Goal: Complete application form

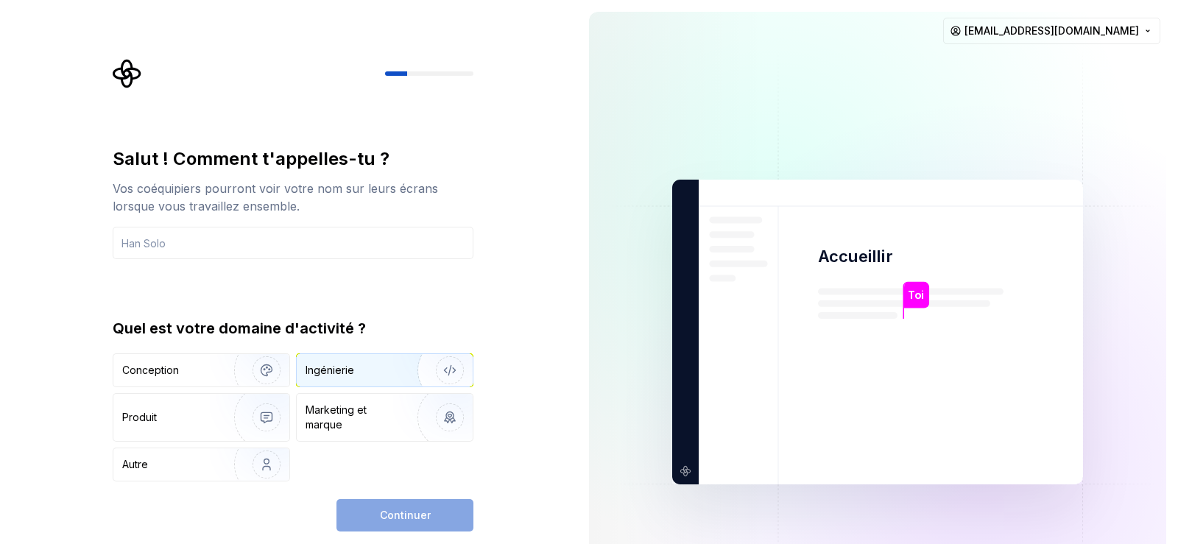
click at [331, 369] on font "Ingénierie" at bounding box center [329, 370] width 49 height 13
click at [185, 368] on div "Conception" at bounding box center [180, 370] width 116 height 15
click at [360, 361] on div "Ingénierie" at bounding box center [385, 370] width 176 height 32
click at [188, 246] on input "text" at bounding box center [293, 243] width 361 height 32
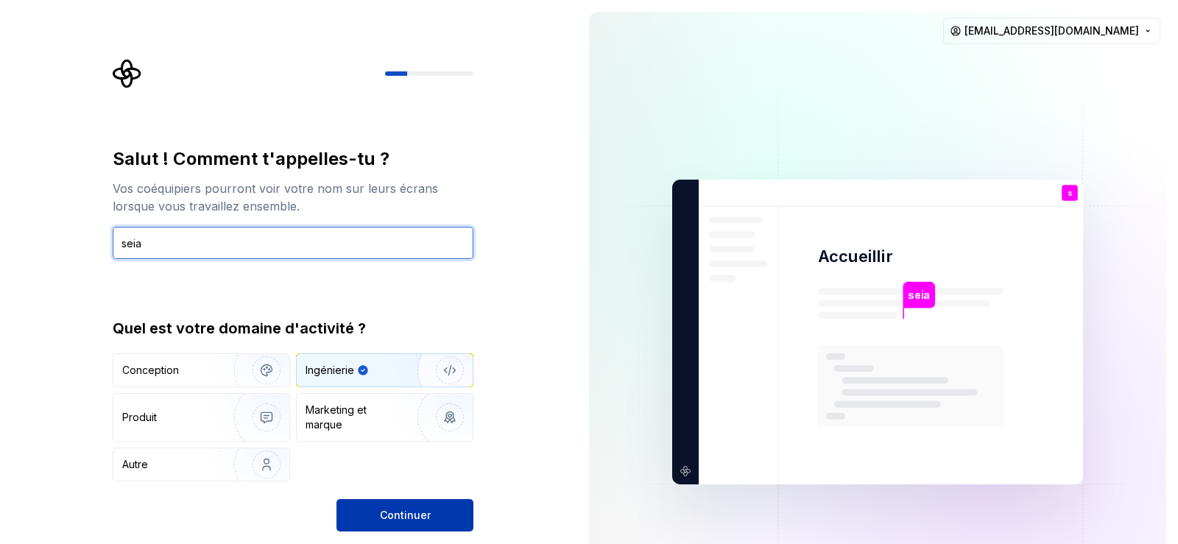
type input "seia"
click at [387, 518] on font "Continuer" at bounding box center [405, 515] width 51 height 13
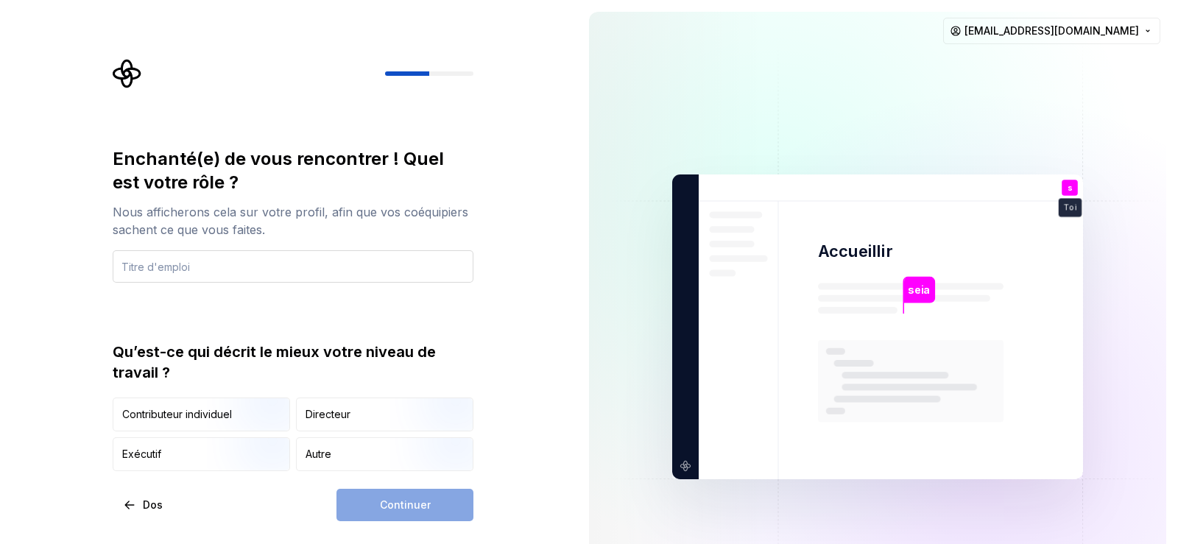
click at [169, 270] on input "text" at bounding box center [293, 266] width 361 height 32
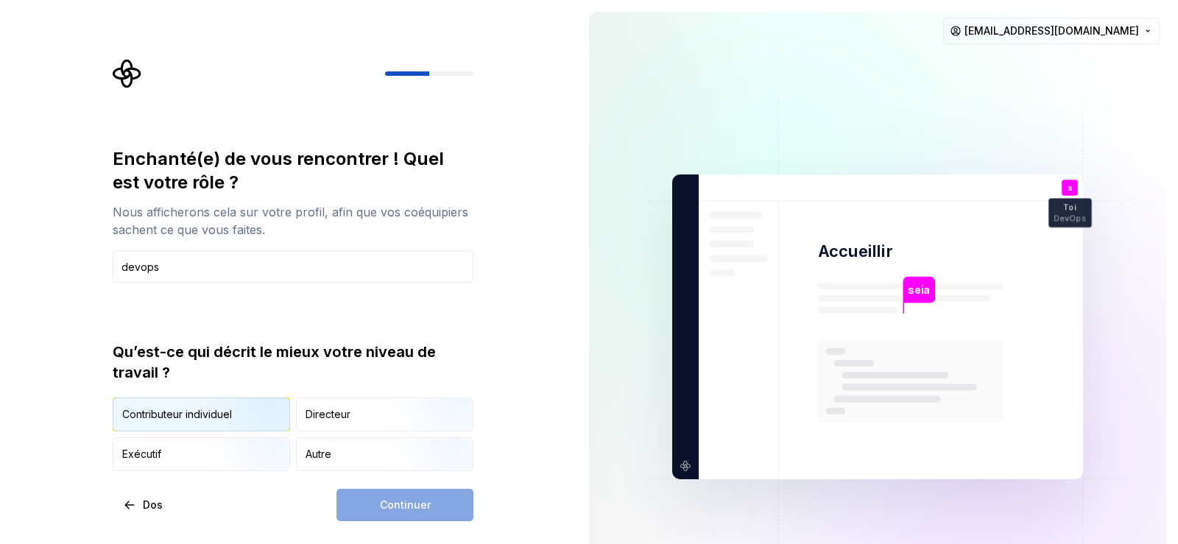
type input "devops"
click at [244, 417] on img "button" at bounding box center [254, 433] width 94 height 99
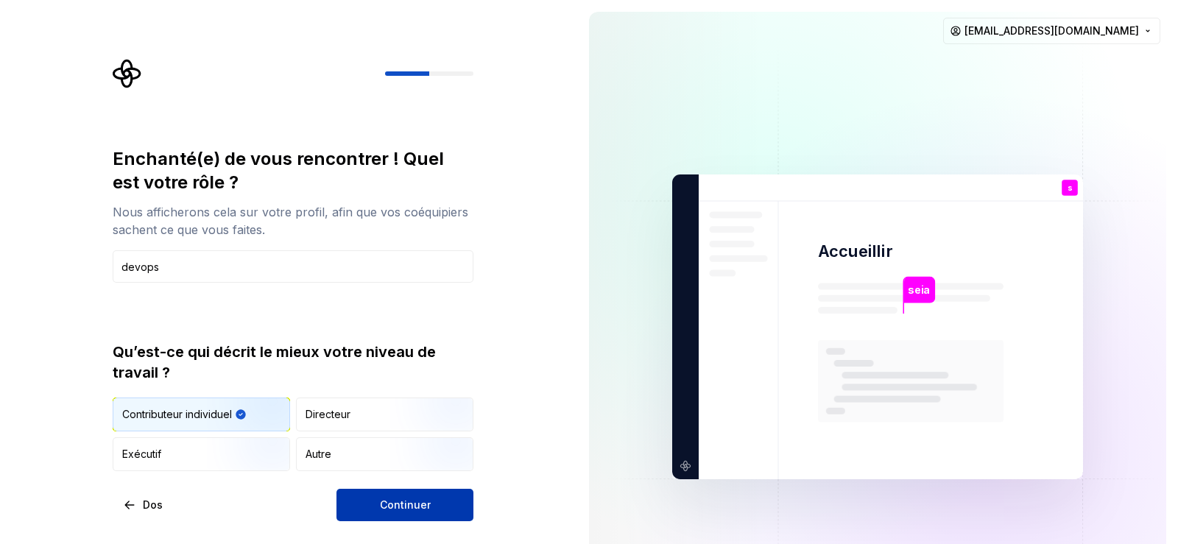
click at [413, 507] on font "Continuer" at bounding box center [405, 504] width 51 height 13
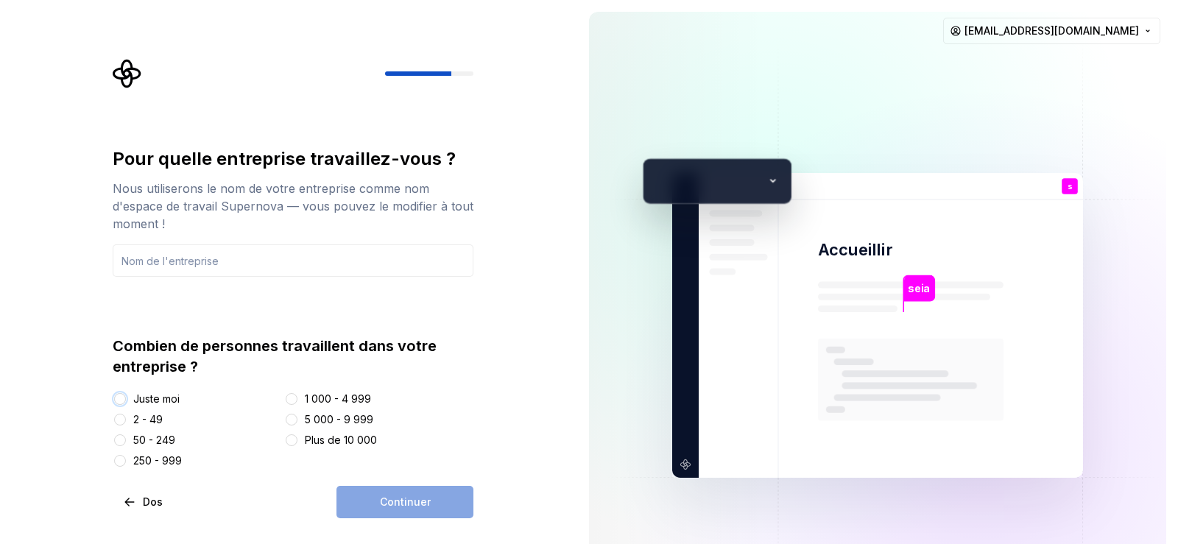
click at [125, 398] on button "Juste moi" at bounding box center [120, 399] width 12 height 12
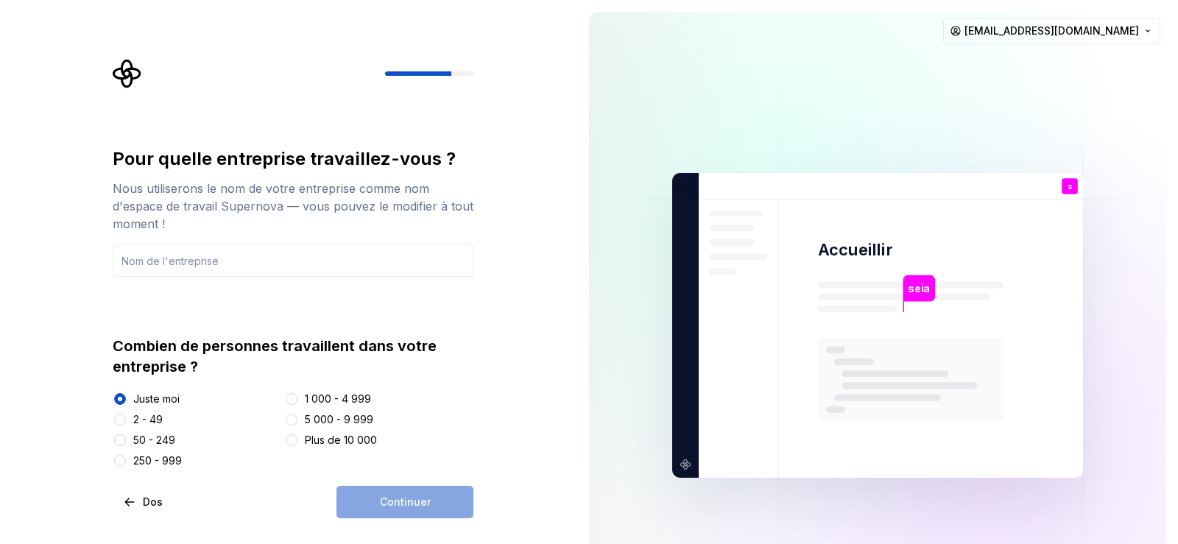
click at [308, 396] on font "1 000 - 4 999" at bounding box center [338, 398] width 66 height 13
click at [297, 396] on button "1 000 - 4 999" at bounding box center [292, 399] width 12 height 12
click at [125, 392] on div at bounding box center [120, 399] width 15 height 15
click at [171, 261] on input "text" at bounding box center [293, 260] width 361 height 32
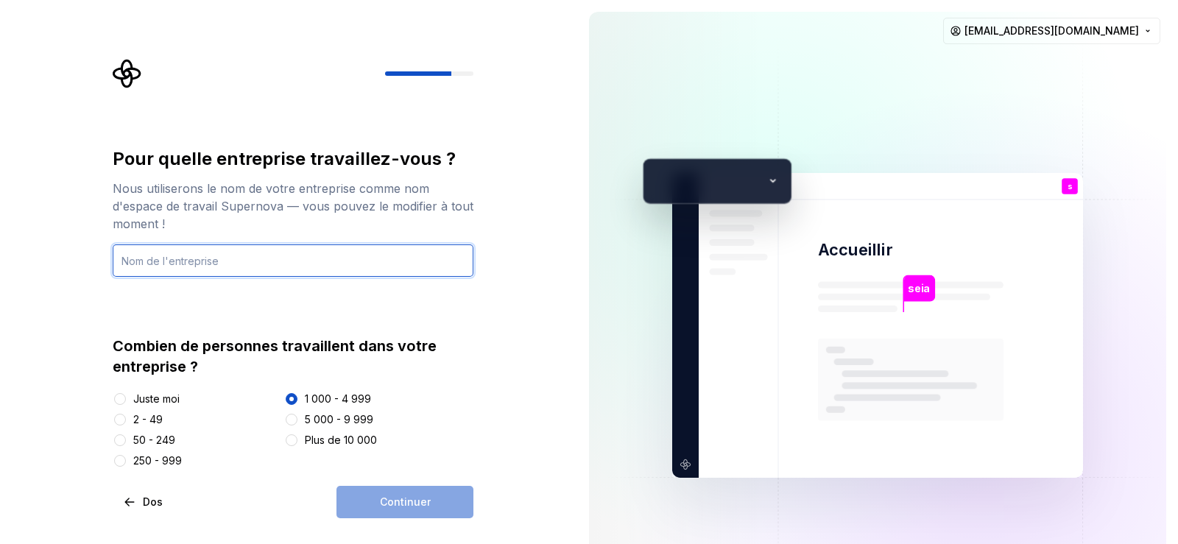
type input "poo"
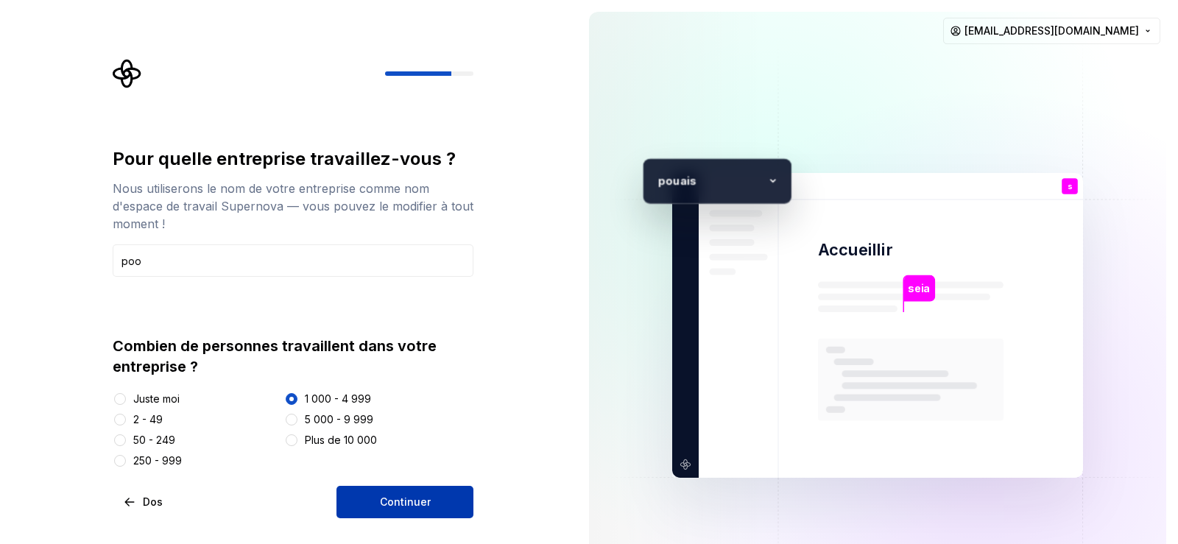
click at [431, 503] on button "Continuer" at bounding box center [404, 502] width 137 height 32
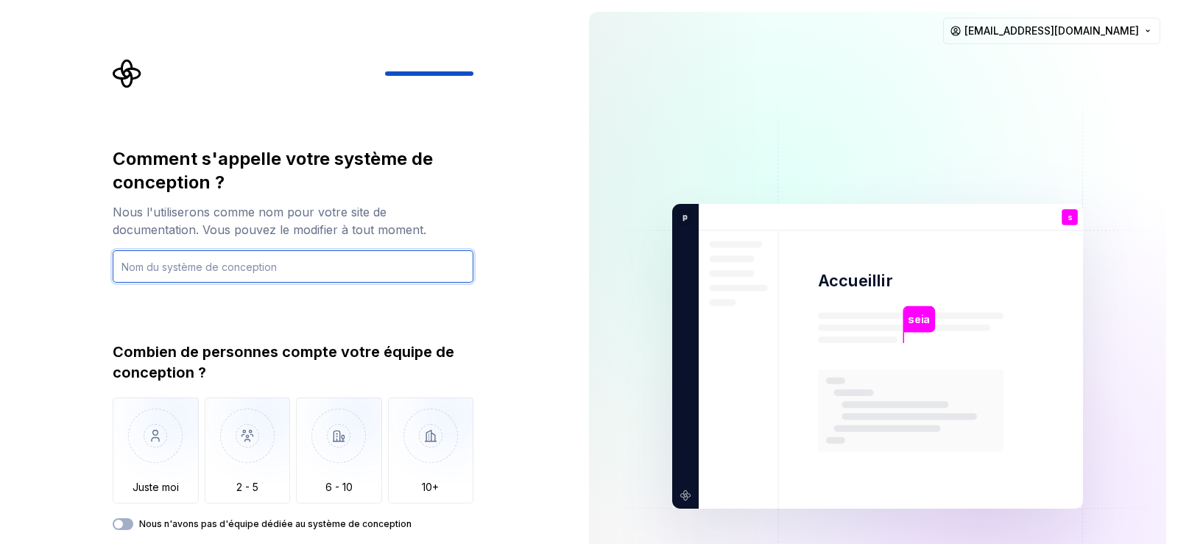
click at [213, 266] on input "text" at bounding box center [293, 266] width 361 height 32
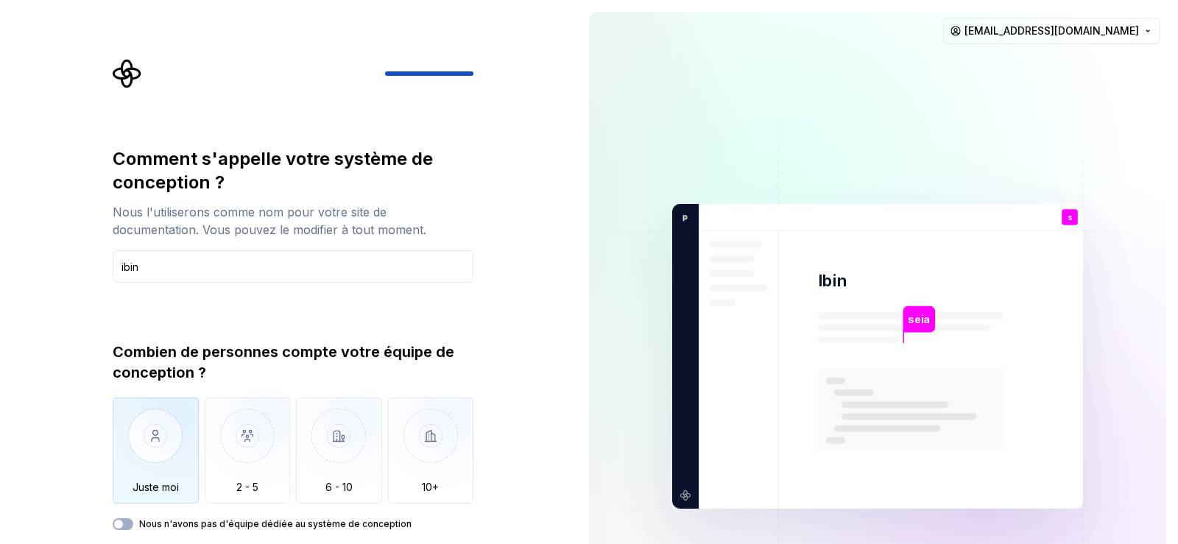
click at [138, 437] on img "button" at bounding box center [156, 446] width 86 height 99
click at [117, 526] on span "button" at bounding box center [118, 524] width 9 height 9
click at [115, 531] on div "Comment s'appelle votre système de conception ? Nous l'utiliserons comme nom po…" at bounding box center [293, 363] width 361 height 433
click at [116, 520] on icon "button" at bounding box center [119, 524] width 12 height 9
click at [123, 529] on button "Nous n'avons pas d'équipe dédiée au système de conception" at bounding box center [123, 524] width 21 height 12
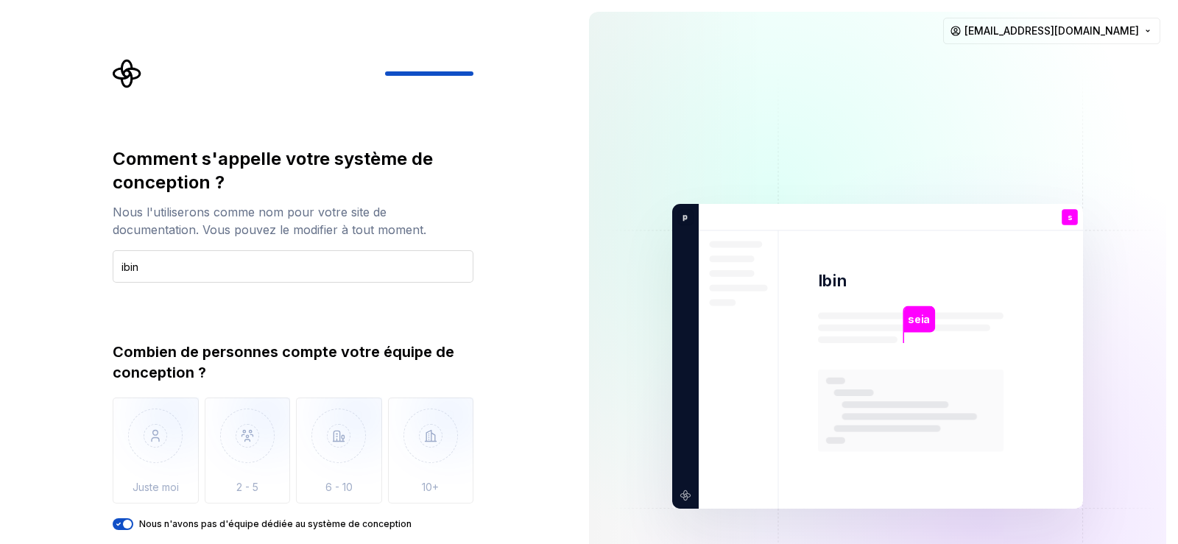
click at [244, 265] on input "ibin" at bounding box center [293, 266] width 361 height 32
click at [201, 286] on div "Comment s'appelle votre système de conception ? Nous l'utiliserons comme nom po…" at bounding box center [293, 338] width 361 height 383
click at [184, 269] on input "ibin" at bounding box center [293, 266] width 361 height 32
click at [325, 397] on div "Combien de personnes compte votre équipe de conception ? Juste moi 2 - 5 6 - 10…" at bounding box center [293, 436] width 361 height 188
click at [382, 425] on div "Juste moi 2 - 5 6 - 10 10+" at bounding box center [293, 450] width 361 height 106
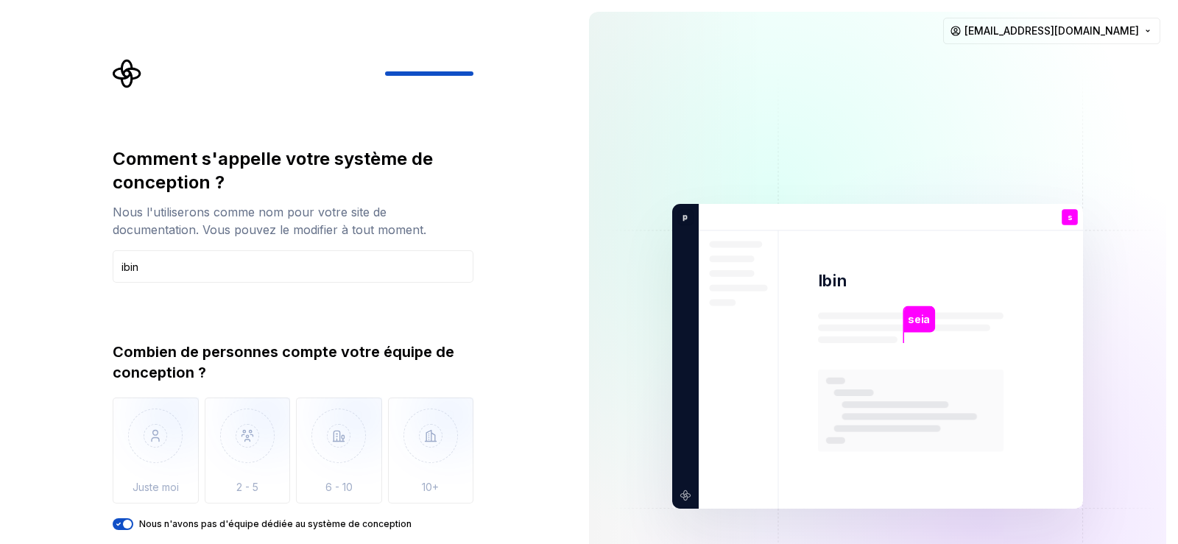
click at [122, 531] on div "Comment s'appelle votre système de conception ? Nous l'utiliserons comme nom po…" at bounding box center [293, 363] width 361 height 433
click at [126, 526] on span "button" at bounding box center [127, 524] width 9 height 9
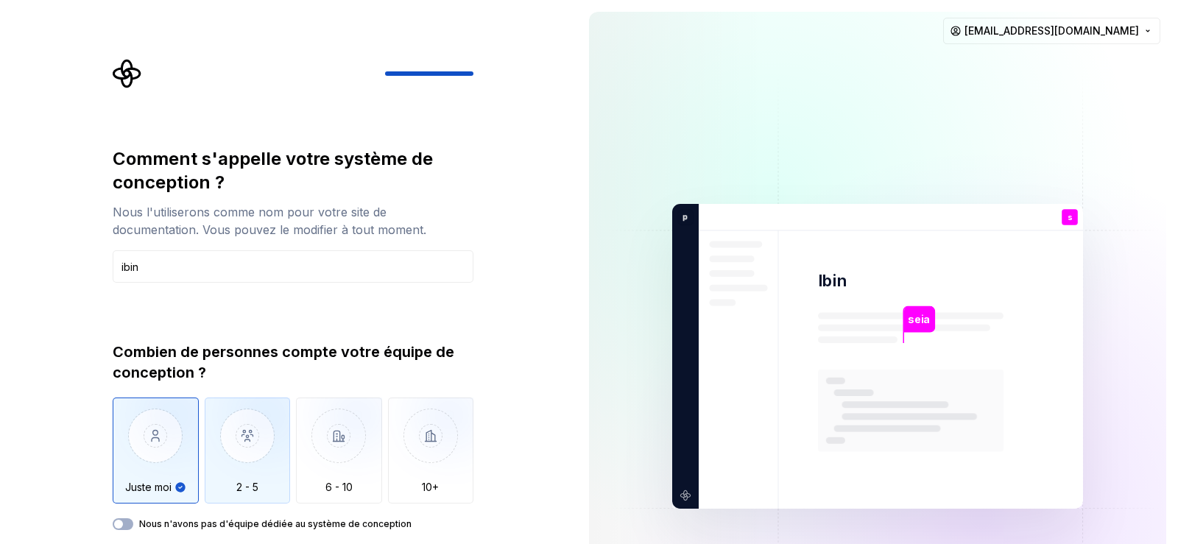
click at [276, 463] on img "button" at bounding box center [248, 446] width 86 height 99
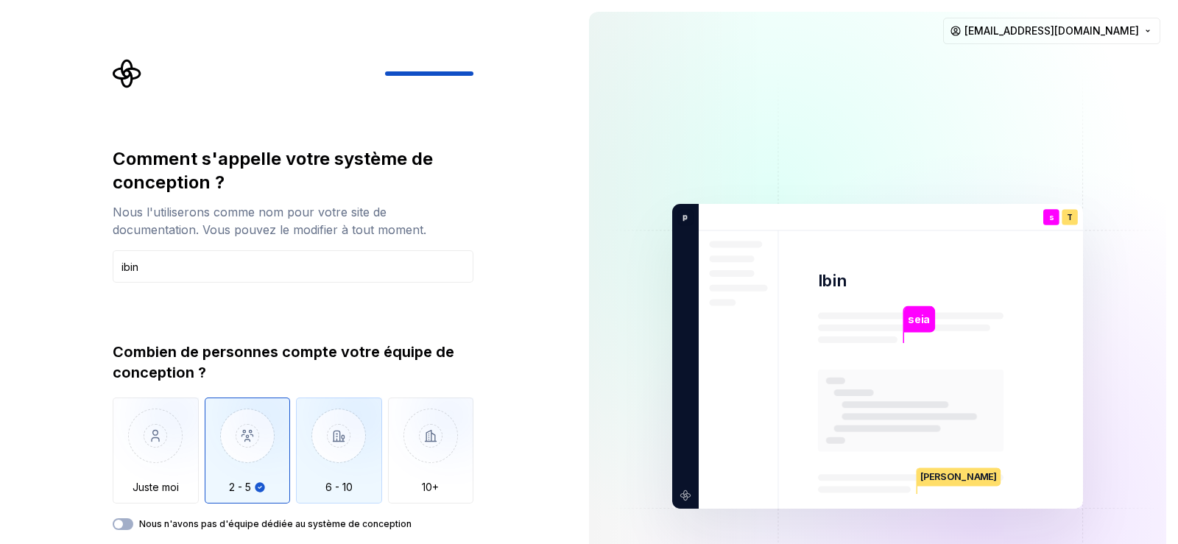
click at [381, 474] on img "button" at bounding box center [339, 446] width 86 height 99
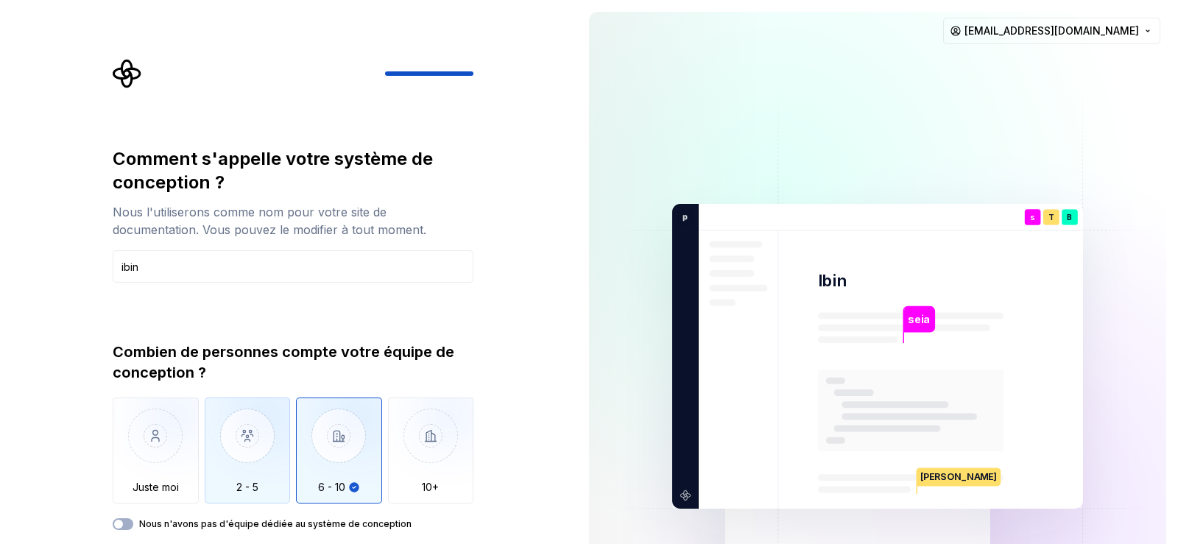
click at [271, 470] on img "button" at bounding box center [248, 446] width 86 height 99
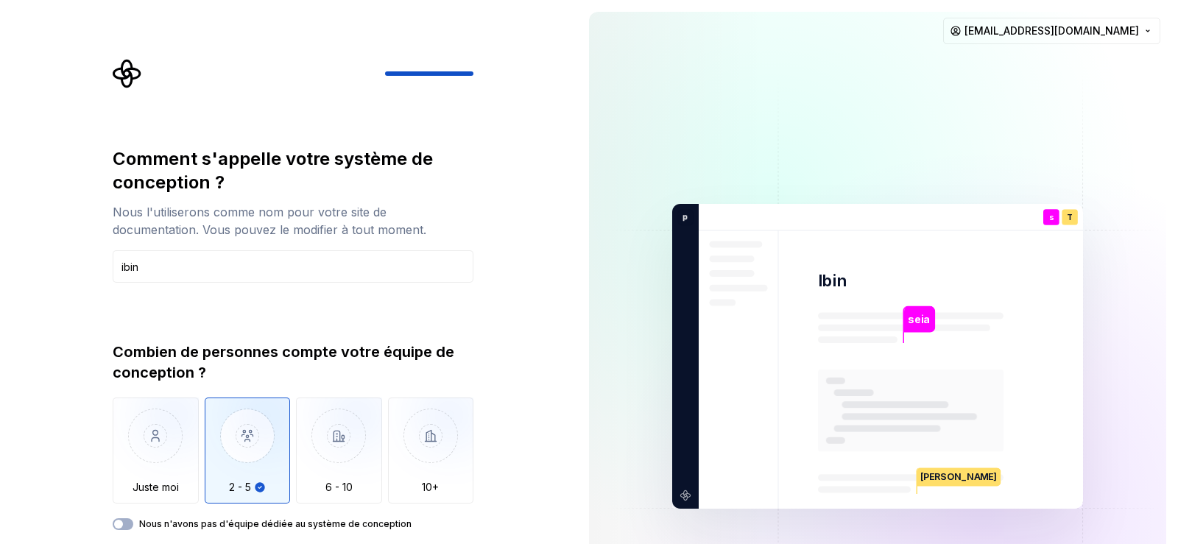
click at [944, 476] on font "Thomas" at bounding box center [958, 476] width 77 height 11
click at [724, 318] on img at bounding box center [877, 357] width 596 height 696
click at [127, 529] on button "Nous n'avons pas d'équipe dédiée au système de conception" at bounding box center [123, 524] width 21 height 12
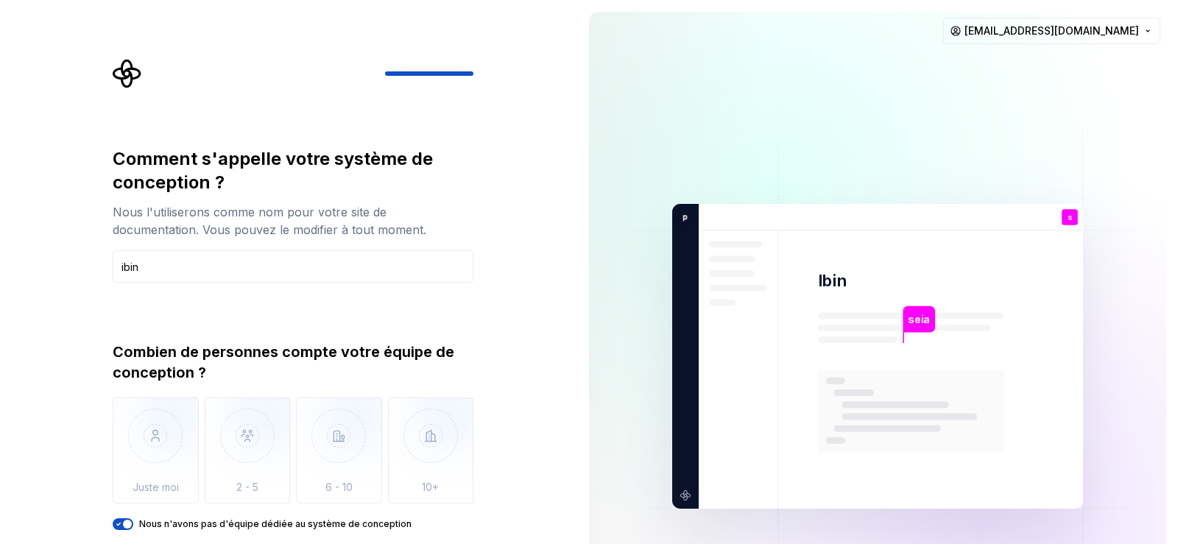
drag, startPoint x: 364, startPoint y: 222, endPoint x: 294, endPoint y: 238, distance: 72.3
click at [364, 223] on div "Nous l'utiliserons comme nom pour votre site de documentation. Vous pouvez le m…" at bounding box center [293, 220] width 361 height 35
click at [235, 261] on input "ibin" at bounding box center [293, 266] width 361 height 32
click at [218, 258] on input "ibin" at bounding box center [293, 266] width 361 height 32
click at [281, 278] on input "ibin" at bounding box center [293, 266] width 361 height 32
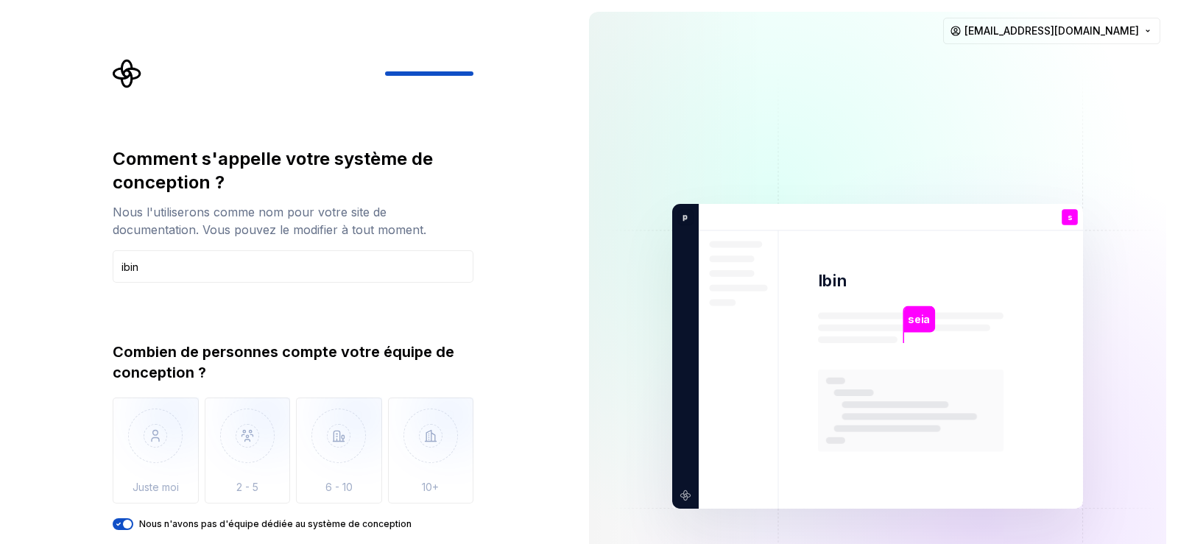
click at [370, 113] on div "Comment s'appelle votre système de conception ? Nous l'utiliserons comme nom po…" at bounding box center [297, 319] width 387 height 521
click at [146, 88] on div "Comment s'appelle votre système de conception ? Nous l'utiliserons comme nom po…" at bounding box center [297, 319] width 387 height 521
click at [179, 275] on input "ibin" at bounding box center [293, 266] width 361 height 32
click at [274, 526] on font "Nous n'avons pas d'équipe dédiée au système de conception" at bounding box center [275, 523] width 272 height 11
click at [133, 526] on button "Nous n'avons pas d'équipe dédiée au système de conception" at bounding box center [123, 524] width 21 height 12
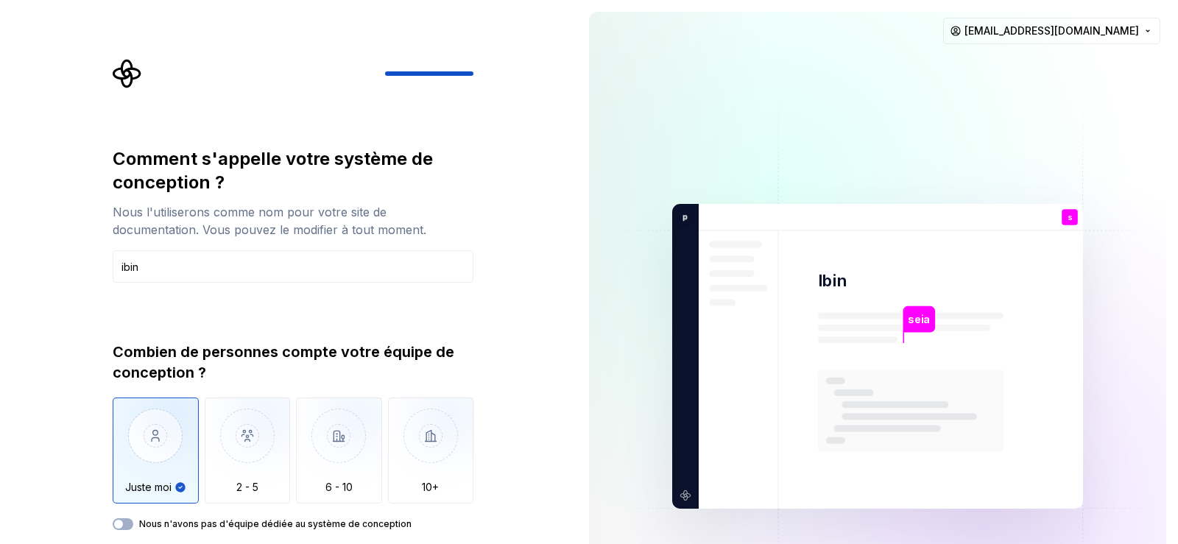
click at [274, 526] on font "Nous n'avons pas d'équipe dédiée au système de conception" at bounding box center [275, 523] width 272 height 11
click at [133, 526] on button "Nous n'avons pas d'équipe dédiée au système de conception" at bounding box center [123, 524] width 21 height 12
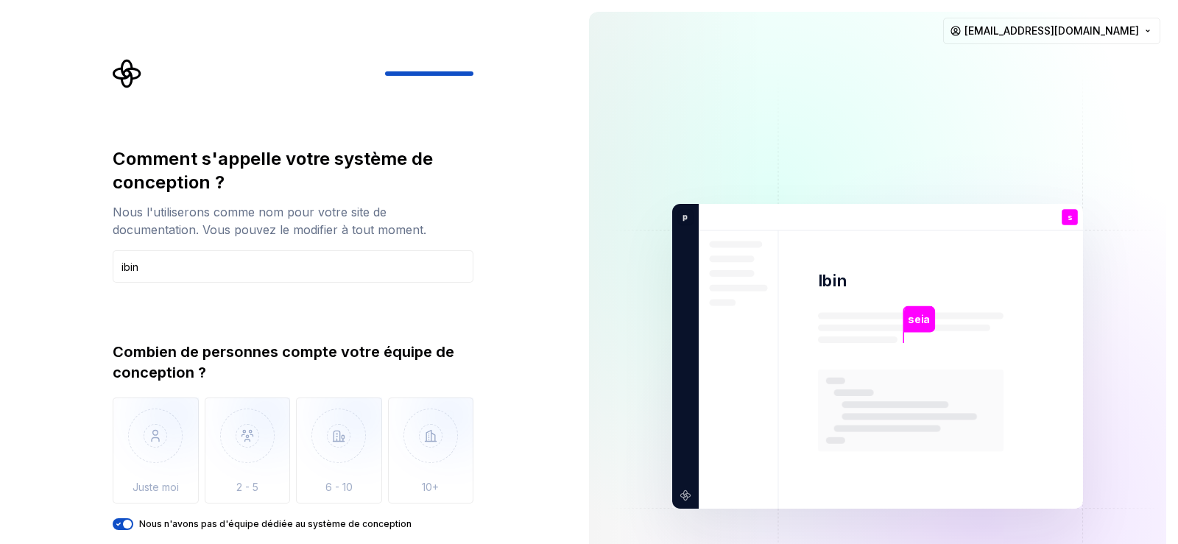
click at [119, 526] on icon "button" at bounding box center [119, 524] width 12 height 9
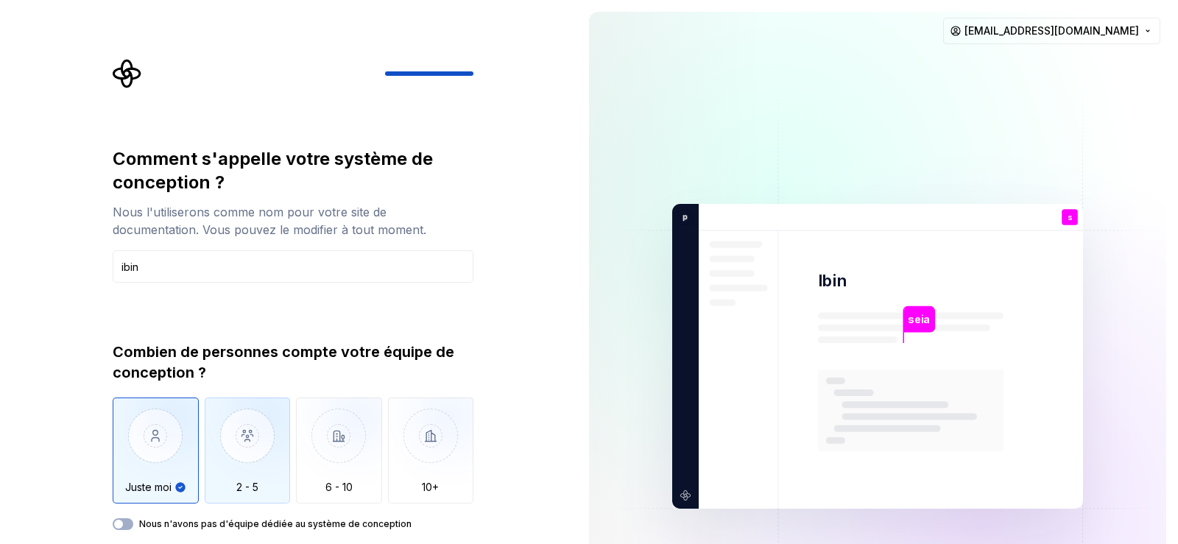
click at [230, 474] on img "button" at bounding box center [248, 446] width 86 height 99
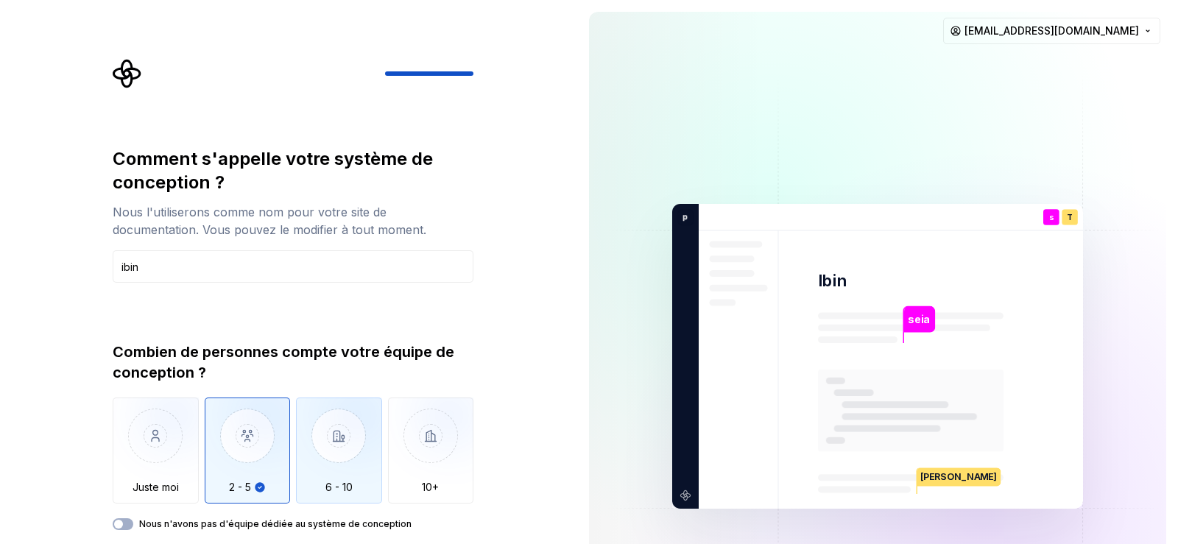
click at [316, 461] on img "button" at bounding box center [339, 446] width 86 height 99
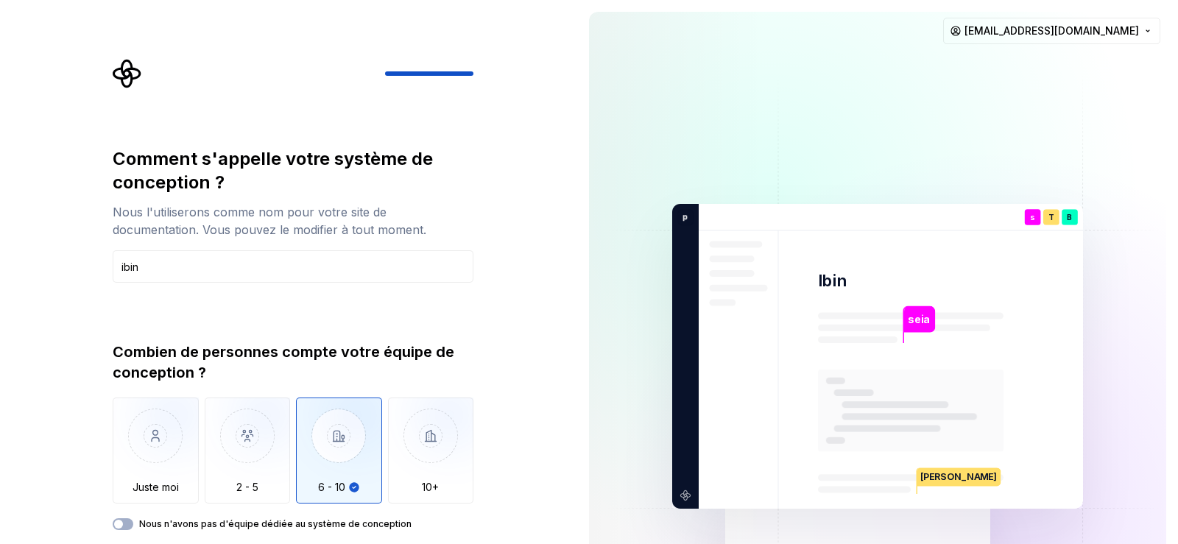
click at [358, 454] on img "button" at bounding box center [339, 446] width 86 height 99
click at [418, 453] on img "button" at bounding box center [431, 446] width 86 height 99
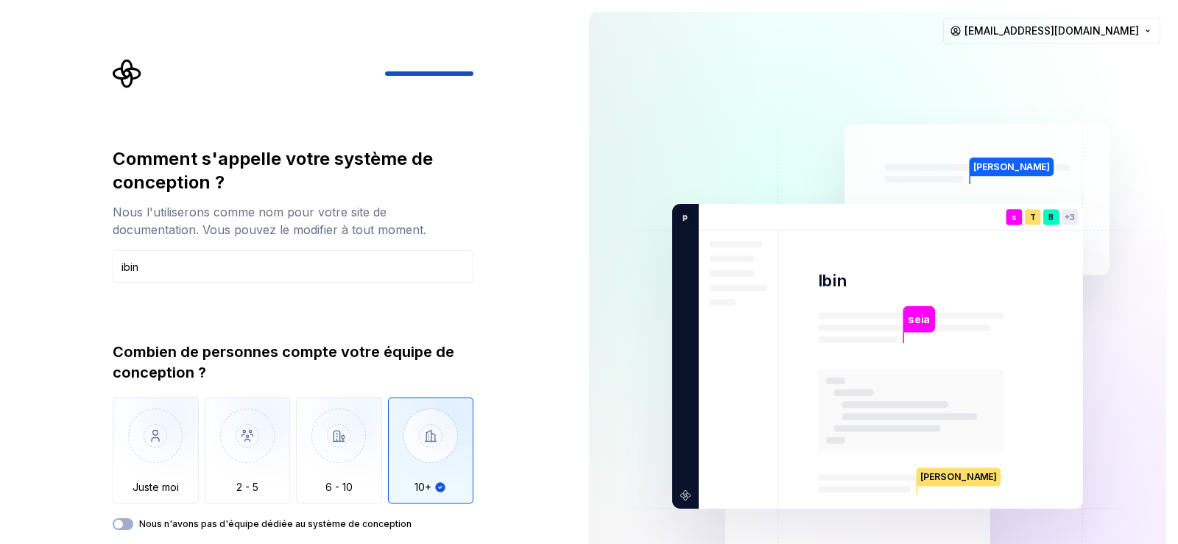
click at [1006, 168] on img at bounding box center [877, 357] width 596 height 696
click at [990, 163] on img at bounding box center [877, 357] width 596 height 696
click at [1025, 218] on div "T" at bounding box center [1033, 217] width 16 height 16
click at [1050, 217] on font "B" at bounding box center [1050, 217] width 5 height 10
click at [337, 283] on div "Comment s'appelle votre système de conception ? Nous l'utiliserons comme nom po…" at bounding box center [293, 338] width 361 height 383
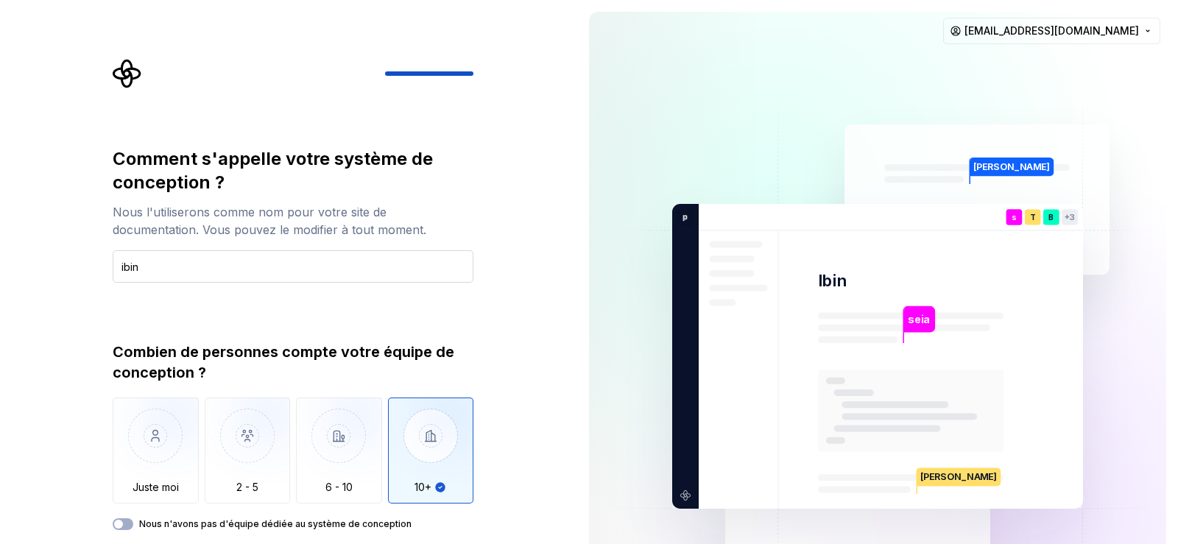
click at [333, 265] on input "ibin" at bounding box center [293, 266] width 361 height 32
click at [336, 269] on input "ibin" at bounding box center [293, 266] width 361 height 32
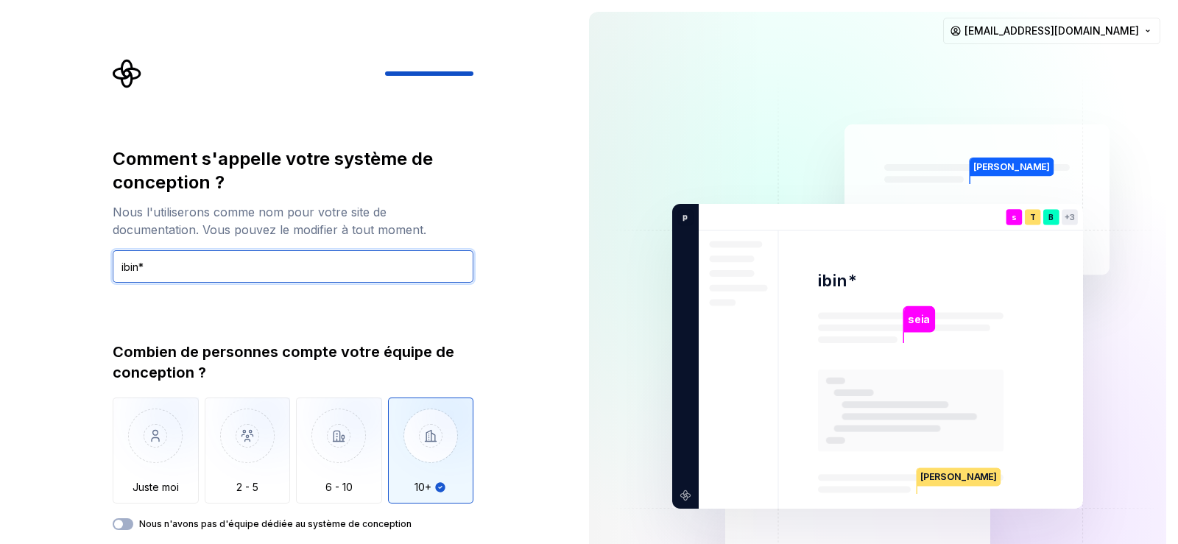
type input "ibin"
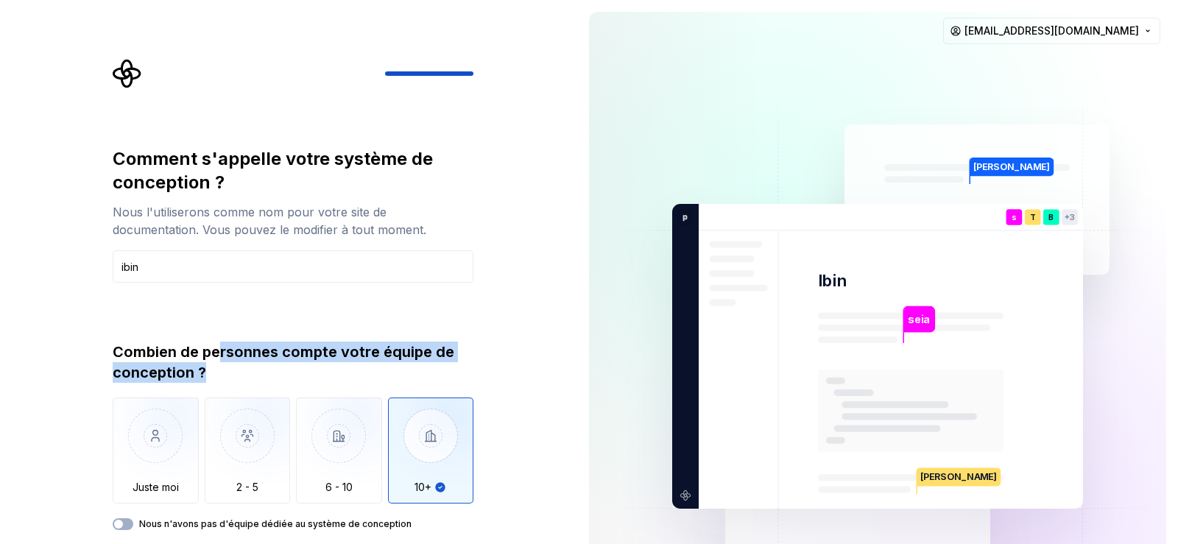
click at [225, 363] on div "Combien de personnes compte votre équipe de conception ?" at bounding box center [293, 362] width 361 height 41
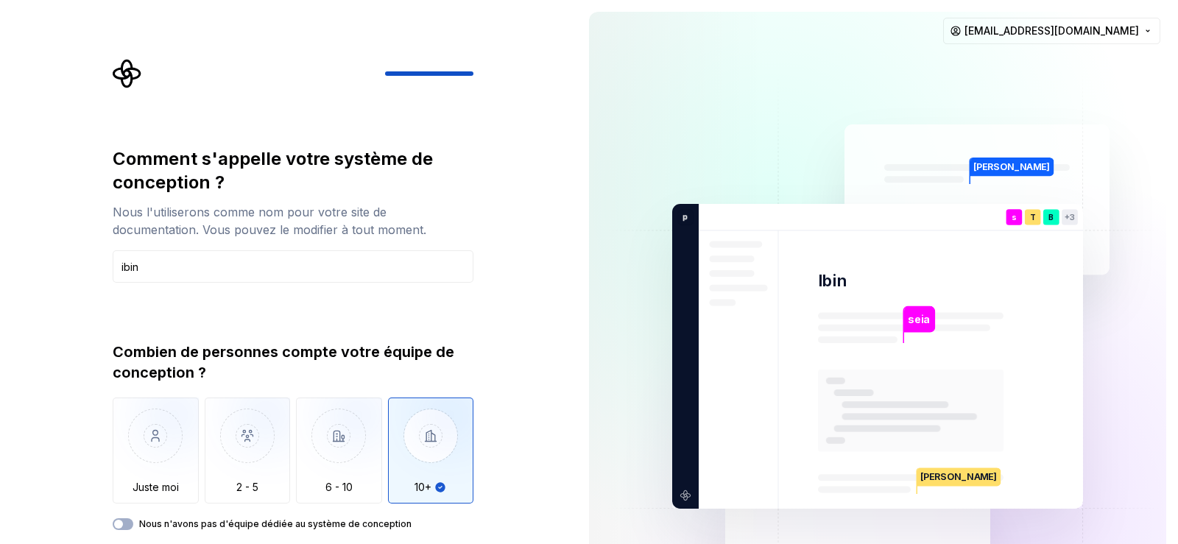
click at [209, 317] on div "Comment s'appelle votre système de conception ? Nous l'utiliserons comme nom po…" at bounding box center [293, 338] width 361 height 383
click at [150, 410] on img "button" at bounding box center [156, 446] width 86 height 99
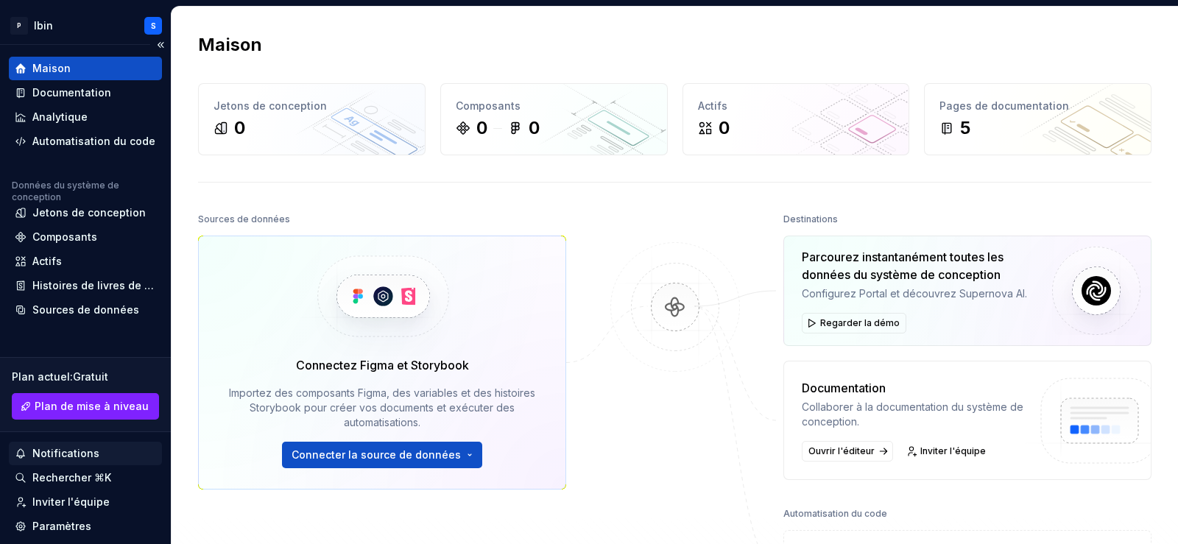
click at [71, 453] on font "Notifications" at bounding box center [65, 453] width 67 height 13
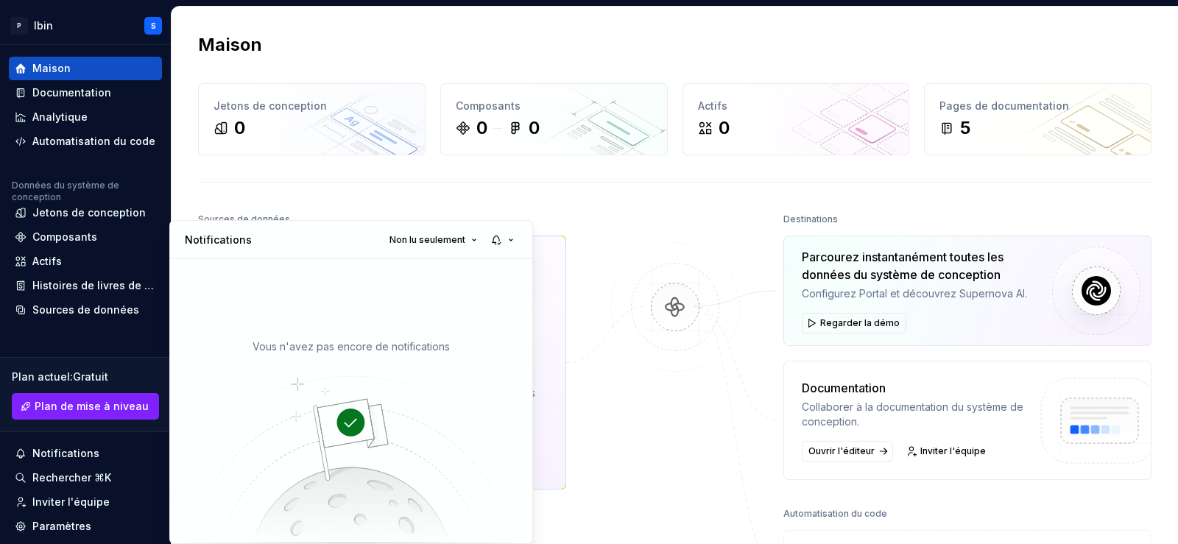
click at [66, 444] on html "Texte d'origine Évaluez cette traduction Votre avis nous aidera à améliorer Goo…" at bounding box center [589, 272] width 1178 height 544
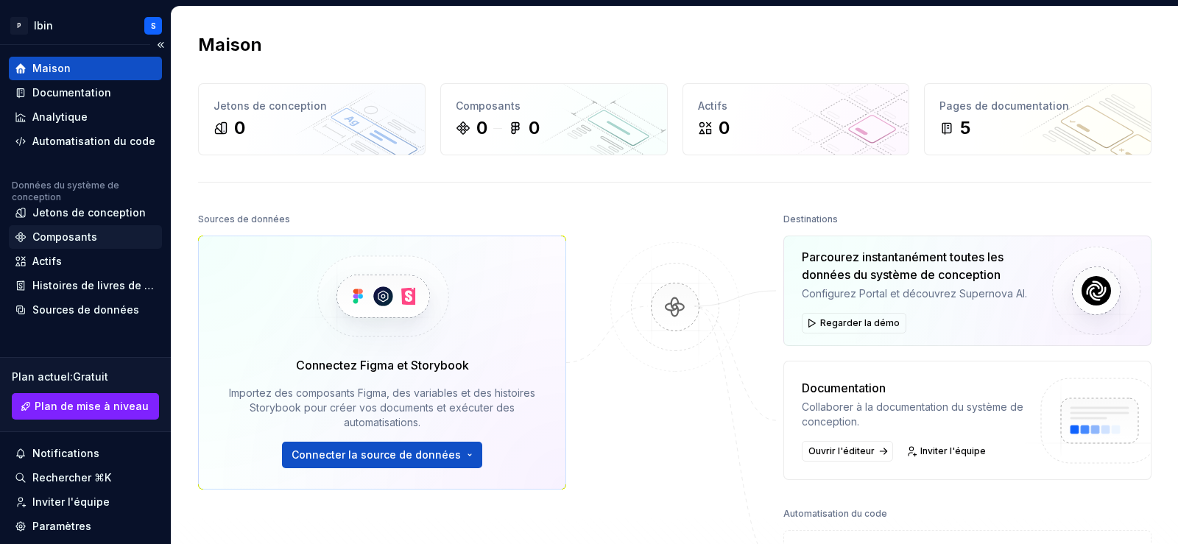
click at [50, 236] on font "Composants" at bounding box center [64, 236] width 65 height 13
